Goal: Information Seeking & Learning: Learn about a topic

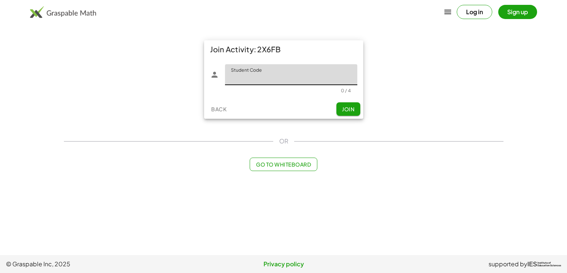
click at [259, 83] on input "Student Code" at bounding box center [291, 74] width 132 height 21
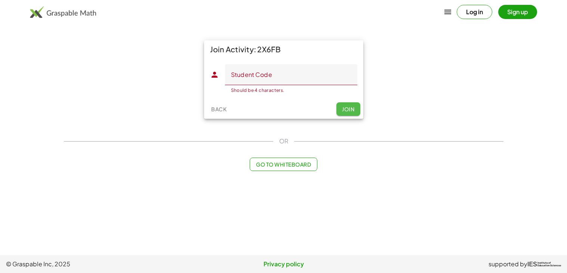
click at [346, 104] on button "Join" at bounding box center [348, 108] width 24 height 13
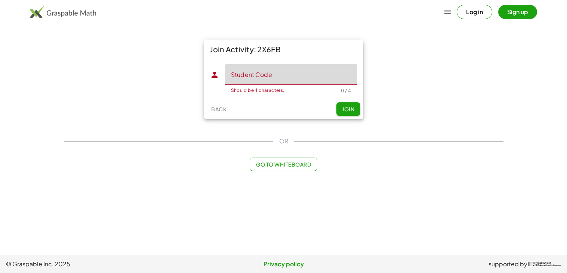
click at [278, 68] on input "Student Code" at bounding box center [291, 74] width 132 height 21
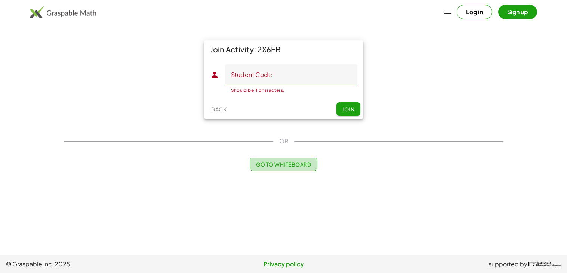
click at [277, 163] on span "Go to Whiteboard" at bounding box center [283, 164] width 55 height 7
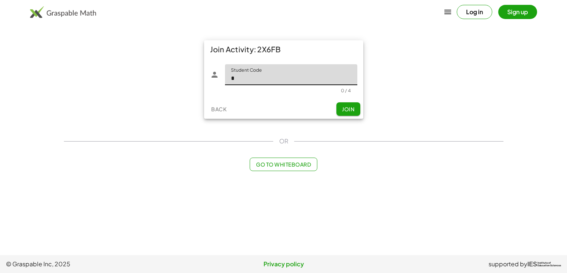
type input "*"
click at [291, 68] on input "*" at bounding box center [291, 74] width 132 height 21
type input "****"
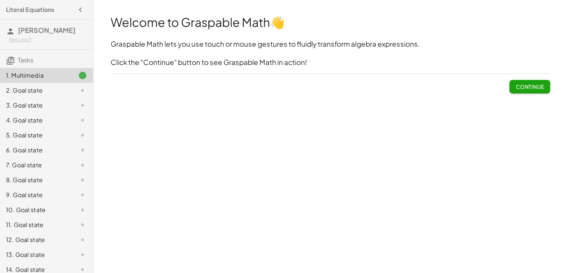
scroll to position [22, 0]
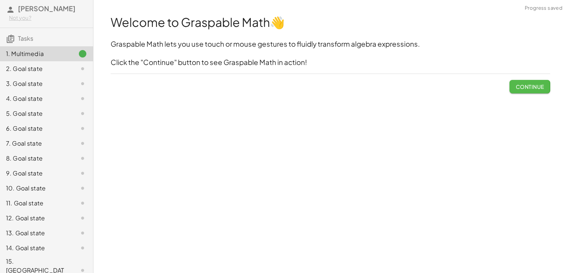
click at [516, 82] on button "Continue" at bounding box center [529, 86] width 40 height 13
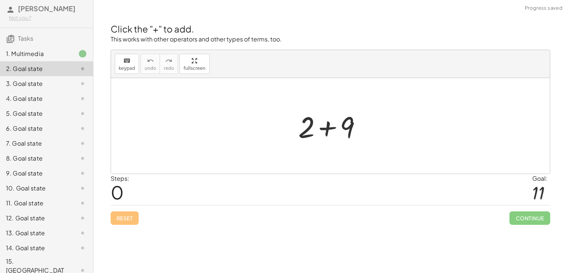
click at [327, 133] on div at bounding box center [333, 126] width 77 height 38
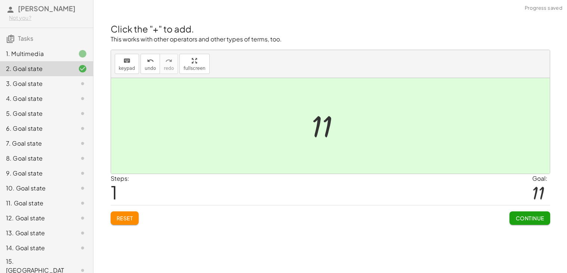
click at [524, 224] on button "Continue" at bounding box center [529, 218] width 40 height 13
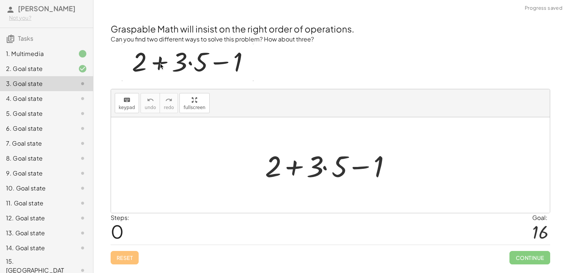
click at [311, 169] on div at bounding box center [333, 165] width 144 height 38
click at [300, 168] on div at bounding box center [333, 165] width 144 height 38
click at [326, 171] on div at bounding box center [333, 165] width 144 height 38
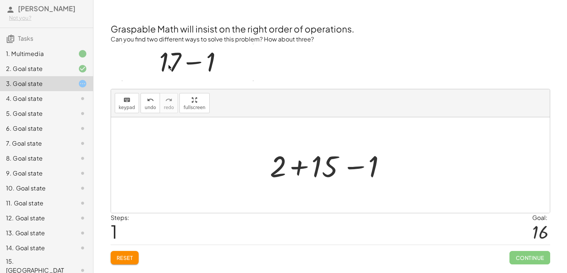
click at [293, 166] on div at bounding box center [333, 165] width 134 height 38
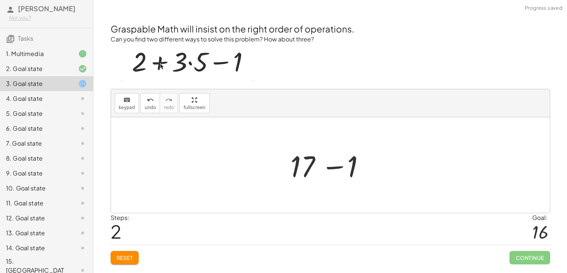
click at [336, 171] on div at bounding box center [333, 165] width 92 height 38
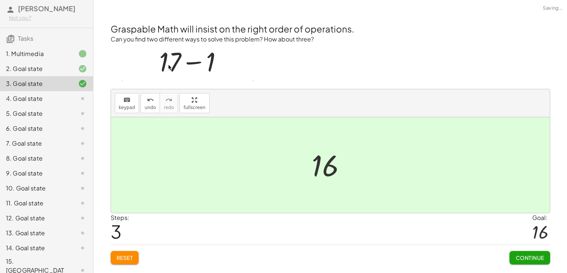
click at [531, 261] on span "Continue" at bounding box center [529, 258] width 28 height 7
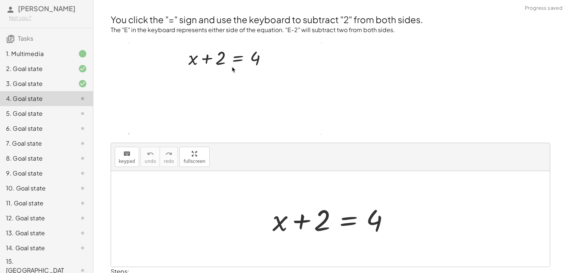
scroll to position [46, 0]
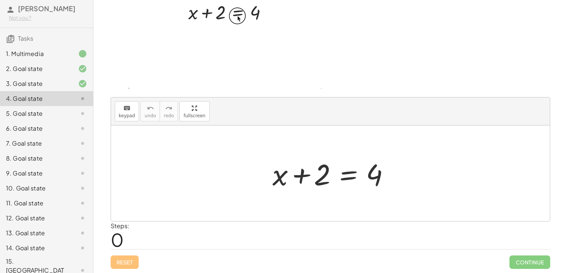
click at [349, 179] on div at bounding box center [333, 173] width 129 height 38
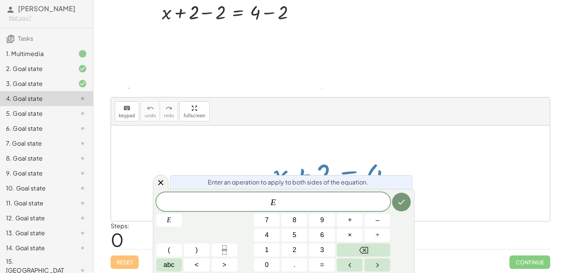
scroll to position [43, 0]
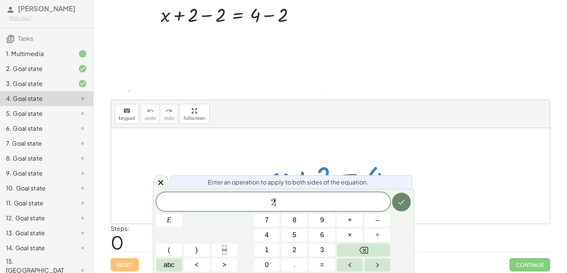
click at [413, 204] on div "Enter an operation to apply to both sides of the equation. 2 ​ E 7 8 9 + – 4 5 …" at bounding box center [284, 231] width 262 height 84
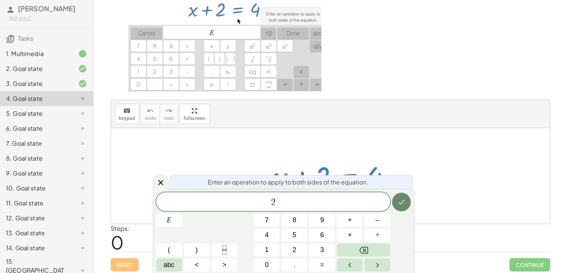
click at [410, 204] on button "Done" at bounding box center [401, 202] width 19 height 19
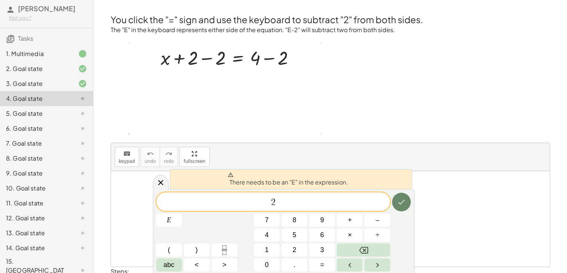
scroll to position [46, 0]
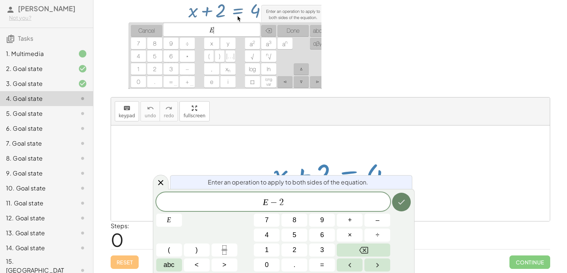
click at [397, 205] on icon "Done" at bounding box center [401, 202] width 9 height 9
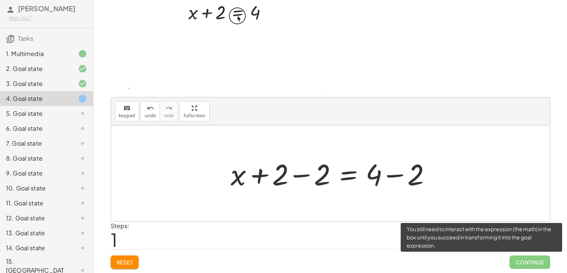
click at [523, 266] on span "Continue" at bounding box center [529, 262] width 40 height 13
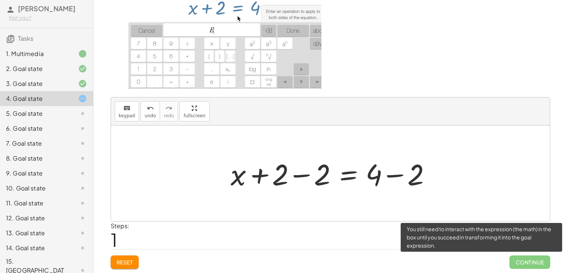
click at [523, 264] on span "Continue" at bounding box center [529, 262] width 40 height 13
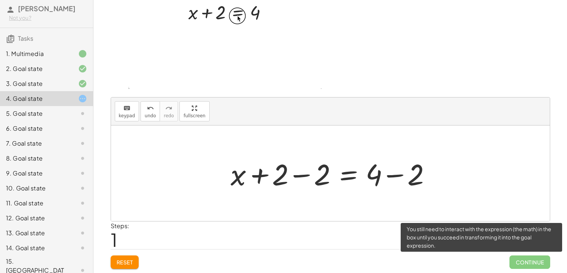
click at [518, 262] on span "Continue" at bounding box center [529, 262] width 40 height 13
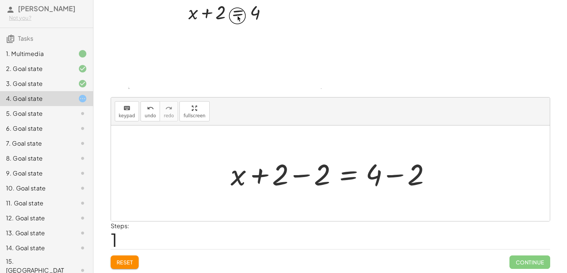
click at [296, 178] on div at bounding box center [333, 173] width 213 height 38
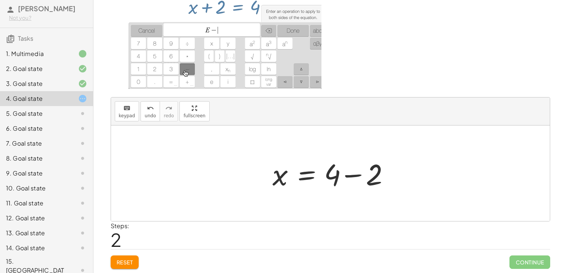
click at [351, 179] on div at bounding box center [333, 173] width 129 height 38
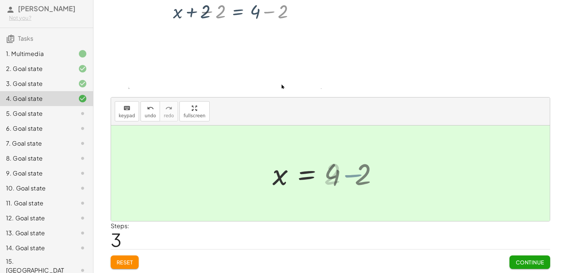
click at [351, 179] on div at bounding box center [312, 173] width 87 height 37
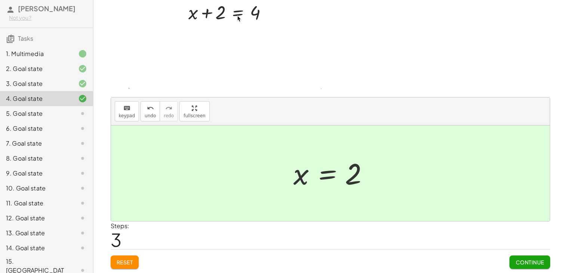
click at [0, 0] on div "You click the "=" sign and use the keyboard to subtract "2" from both sides. Th…" at bounding box center [0, 0] width 0 height 0
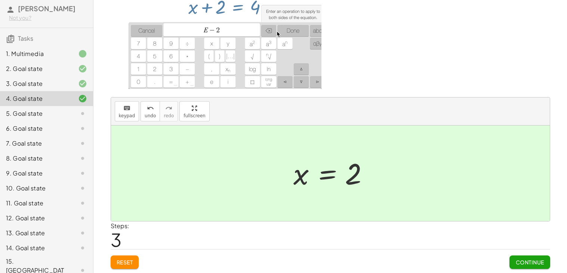
click at [533, 269] on button "Continue" at bounding box center [529, 262] width 40 height 13
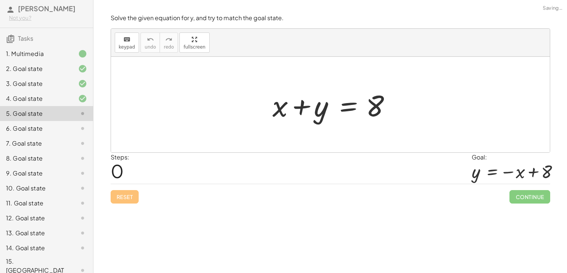
scroll to position [0, 0]
click at [320, 127] on div at bounding box center [330, 105] width 439 height 96
click at [317, 120] on div at bounding box center [333, 105] width 129 height 38
click at [297, 96] on div at bounding box center [333, 105] width 129 height 38
click at [305, 109] on div at bounding box center [333, 105] width 129 height 38
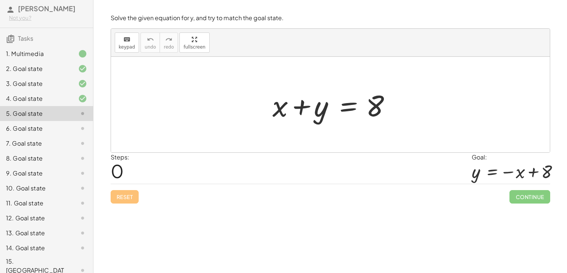
click at [358, 109] on div at bounding box center [333, 105] width 129 height 38
